Goal: Information Seeking & Learning: Learn about a topic

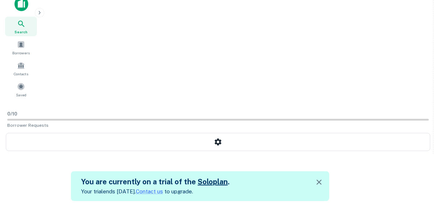
scroll to position [12, 0]
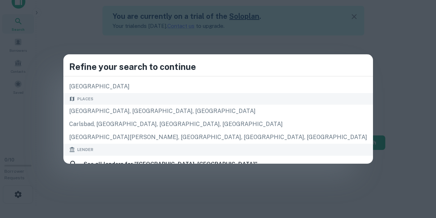
scroll to position [36, 0]
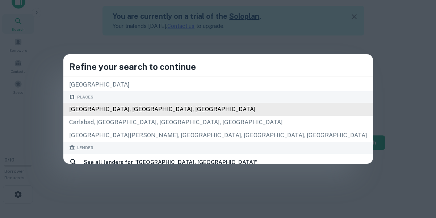
click at [215, 107] on div "[GEOGRAPHIC_DATA], [GEOGRAPHIC_DATA], [GEOGRAPHIC_DATA]" at bounding box center [218, 109] width 310 height 13
type input "**********"
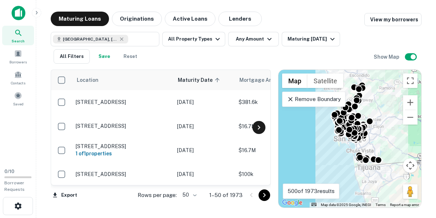
click at [258, 128] on icon at bounding box center [259, 127] width 9 height 9
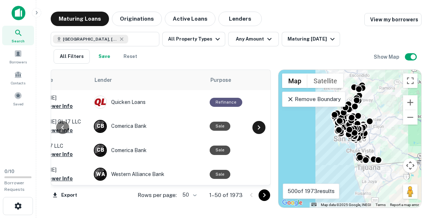
click at [258, 128] on icon at bounding box center [259, 127] width 9 height 9
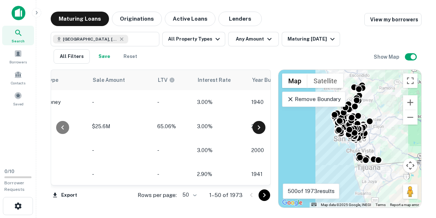
scroll to position [0, 609]
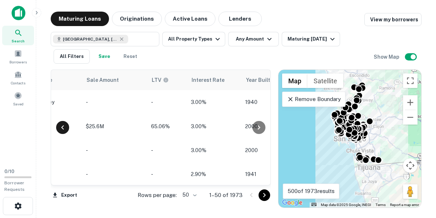
click at [64, 126] on icon at bounding box center [62, 127] width 9 height 9
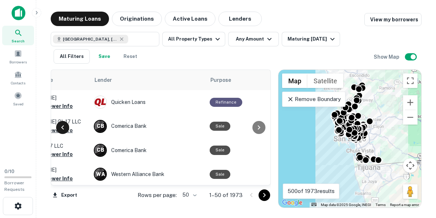
click at [64, 126] on icon at bounding box center [62, 127] width 9 height 9
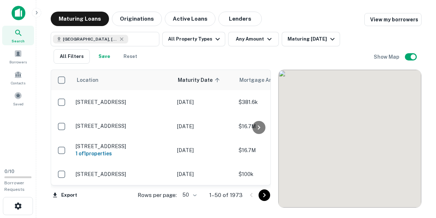
scroll to position [109, 0]
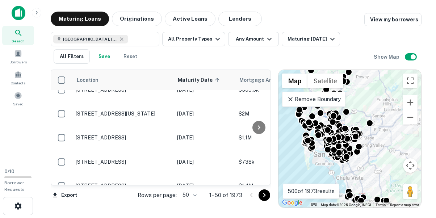
drag, startPoint x: 344, startPoint y: 146, endPoint x: 317, endPoint y: 166, distance: 34.1
click at [318, 168] on div "To activate drag with keyboard, press Alt + Enter. Once in keyboard drag state,…" at bounding box center [350, 139] width 143 height 138
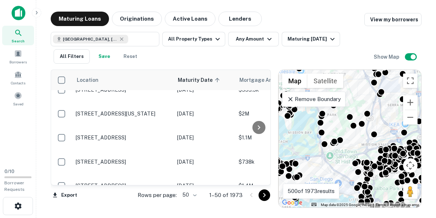
drag, startPoint x: 315, startPoint y: 128, endPoint x: 331, endPoint y: 194, distance: 68.6
click at [331, 194] on div "← Move left → Move right ↑ Move up ↓ Move down + Zoom in - Zoom out Home Jump l…" at bounding box center [350, 139] width 143 height 138
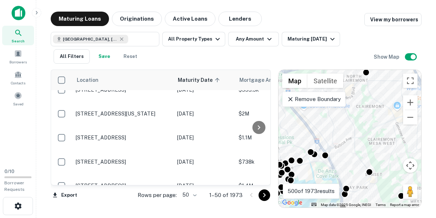
drag, startPoint x: 333, startPoint y: 143, endPoint x: 361, endPoint y: 204, distance: 66.9
click at [361, 204] on div "To activate drag with keyboard, press Alt + Enter. Once in keyboard drag state,…" at bounding box center [350, 139] width 143 height 138
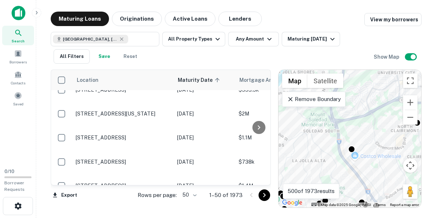
drag, startPoint x: 327, startPoint y: 154, endPoint x: 338, endPoint y: 167, distance: 16.7
click at [347, 174] on div "To activate drag with keyboard, press Alt + Enter. Once in keyboard drag state,…" at bounding box center [350, 139] width 143 height 138
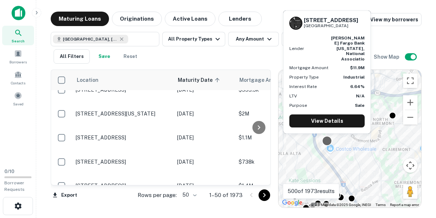
click at [328, 141] on div at bounding box center [327, 141] width 11 height 11
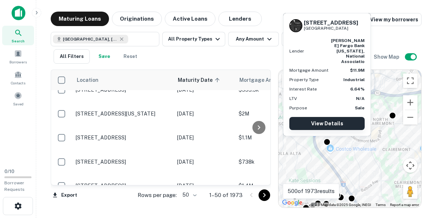
click at [326, 125] on link "View Details" at bounding box center [326, 123] width 75 height 13
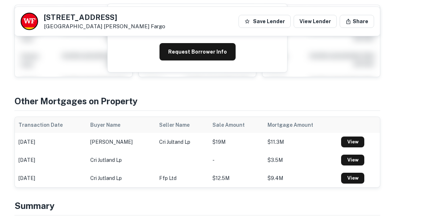
scroll to position [254, 0]
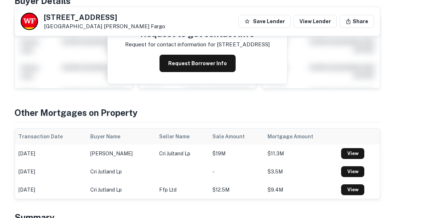
drag, startPoint x: 357, startPoint y: 124, endPoint x: 326, endPoint y: 117, distance: 31.6
drag, startPoint x: 321, startPoint y: 126, endPoint x: 341, endPoint y: 106, distance: 27.9
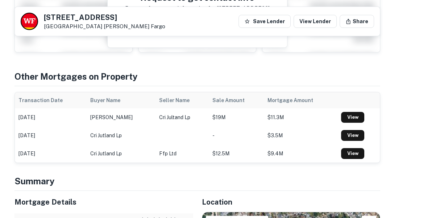
drag, startPoint x: 327, startPoint y: 79, endPoint x: 313, endPoint y: 113, distance: 36.5
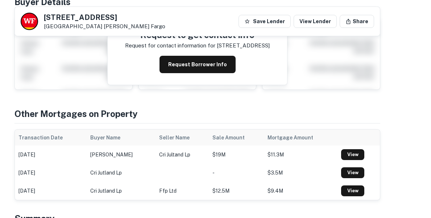
scroll to position [254, 0]
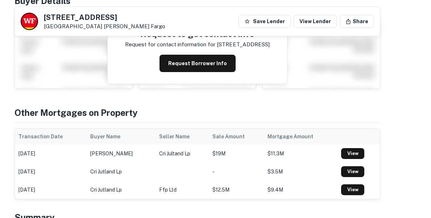
drag, startPoint x: 319, startPoint y: 137, endPoint x: 280, endPoint y: 100, distance: 53.6
drag, startPoint x: 290, startPoint y: 128, endPoint x: 361, endPoint y: 131, distance: 71.1
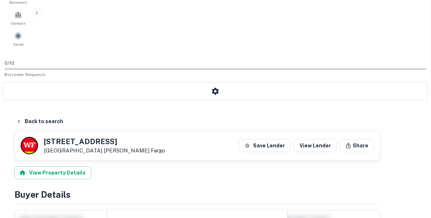
scroll to position [145, 0]
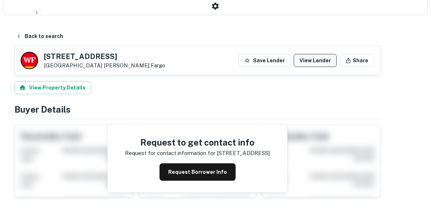
click at [337, 54] on link "View Lender" at bounding box center [314, 60] width 43 height 13
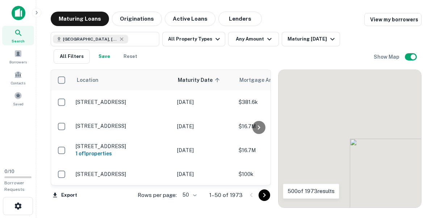
scroll to position [109, 0]
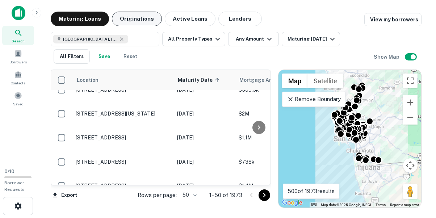
click at [143, 16] on button "Originations" at bounding box center [137, 19] width 50 height 14
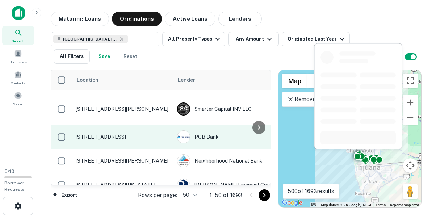
scroll to position [109, 0]
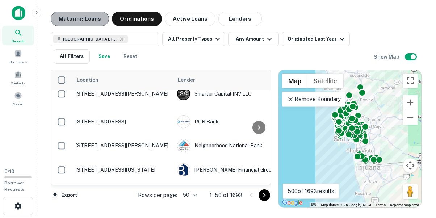
click at [78, 24] on button "Maturing Loans" at bounding box center [80, 19] width 58 height 14
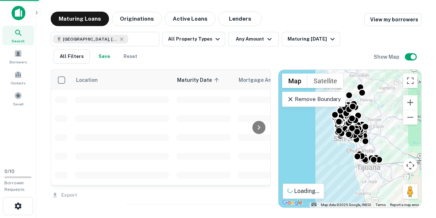
scroll to position [109, 0]
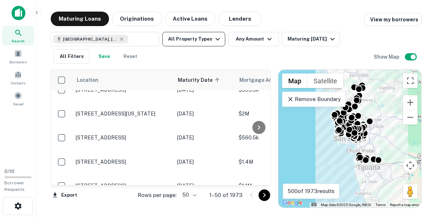
drag, startPoint x: 193, startPoint y: 21, endPoint x: 208, endPoint y: 36, distance: 21.3
click at [193, 21] on button "Active Loans" at bounding box center [190, 19] width 51 height 14
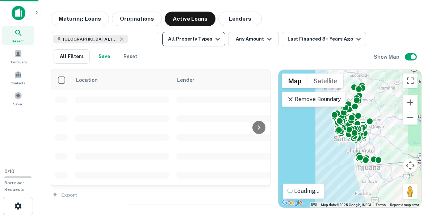
scroll to position [109, 0]
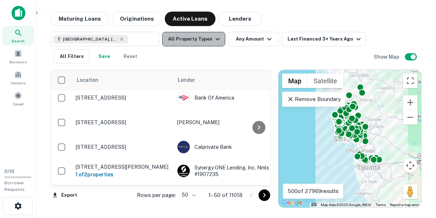
click at [210, 37] on button "All Property Types" at bounding box center [193, 39] width 63 height 14
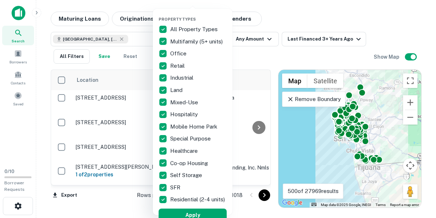
click at [281, 23] on div at bounding box center [218, 109] width 436 height 218
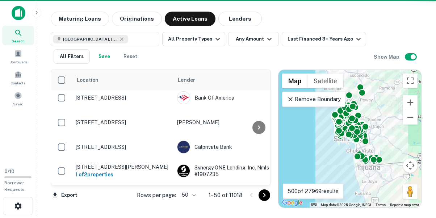
click at [268, 47] on div "[GEOGRAPHIC_DATA], [GEOGRAPHIC_DATA], [GEOGRAPHIC_DATA] ​ All Property Types An…" at bounding box center [212, 48] width 323 height 32
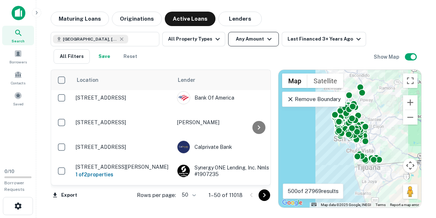
click at [268, 41] on icon "button" at bounding box center [269, 39] width 9 height 9
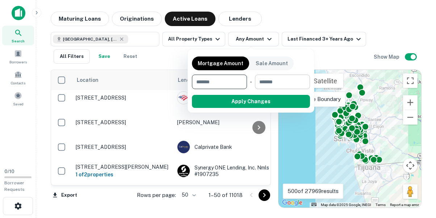
click at [272, 85] on input "number" at bounding box center [280, 82] width 50 height 14
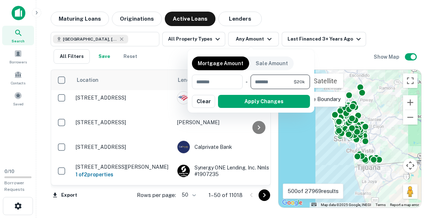
type input "*******"
click at [249, 103] on button "Apply Changes" at bounding box center [264, 101] width 92 height 13
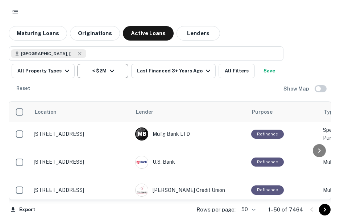
click at [108, 71] on icon "button" at bounding box center [112, 71] width 9 height 9
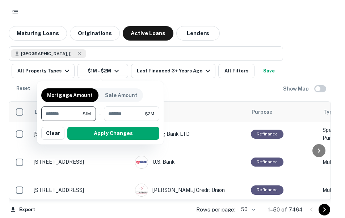
type input "*******"
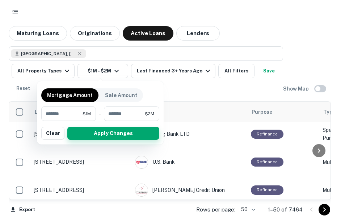
click at [116, 132] on button "Apply Changes" at bounding box center [113, 133] width 92 height 13
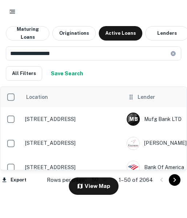
click at [151, 107] on th "Lender" at bounding box center [181, 97] width 116 height 20
click at [154, 101] on span "Lender" at bounding box center [145, 97] width 17 height 9
click at [57, 101] on span "Location" at bounding box center [52, 97] width 32 height 9
